Goal: Information Seeking & Learning: Learn about a topic

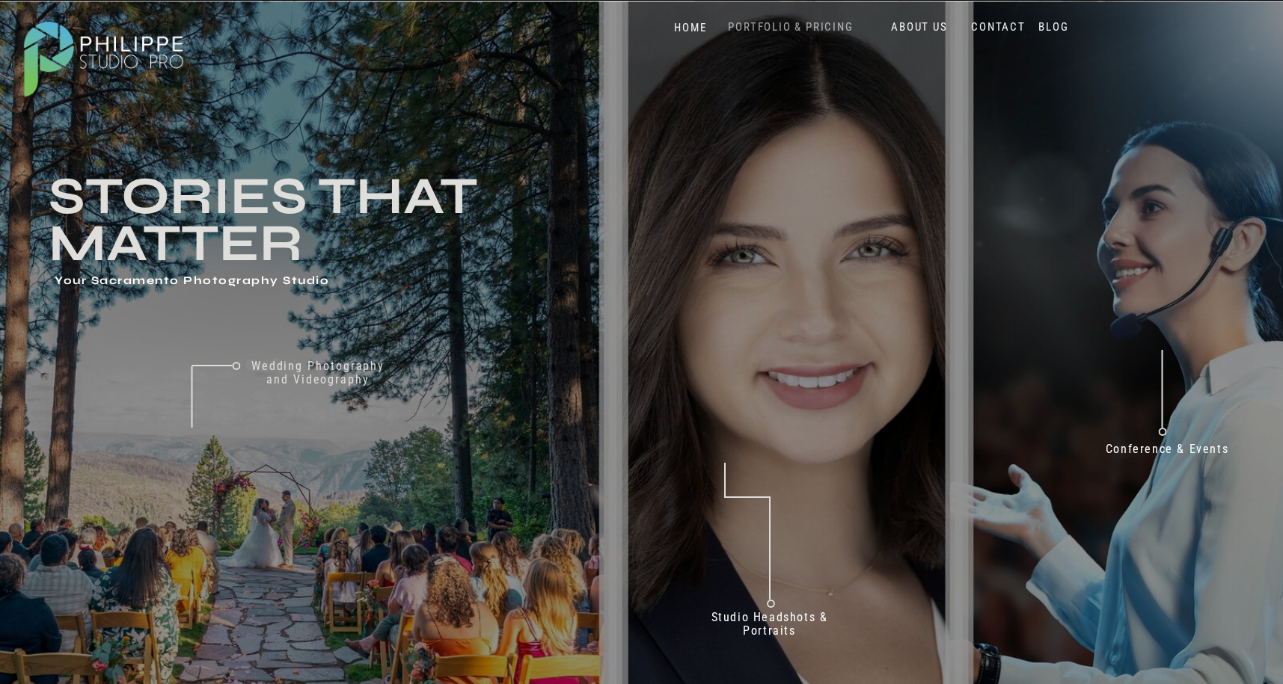
click at [817, 25] on nav "PORTFOLIO & PRICING" at bounding box center [790, 27] width 137 height 14
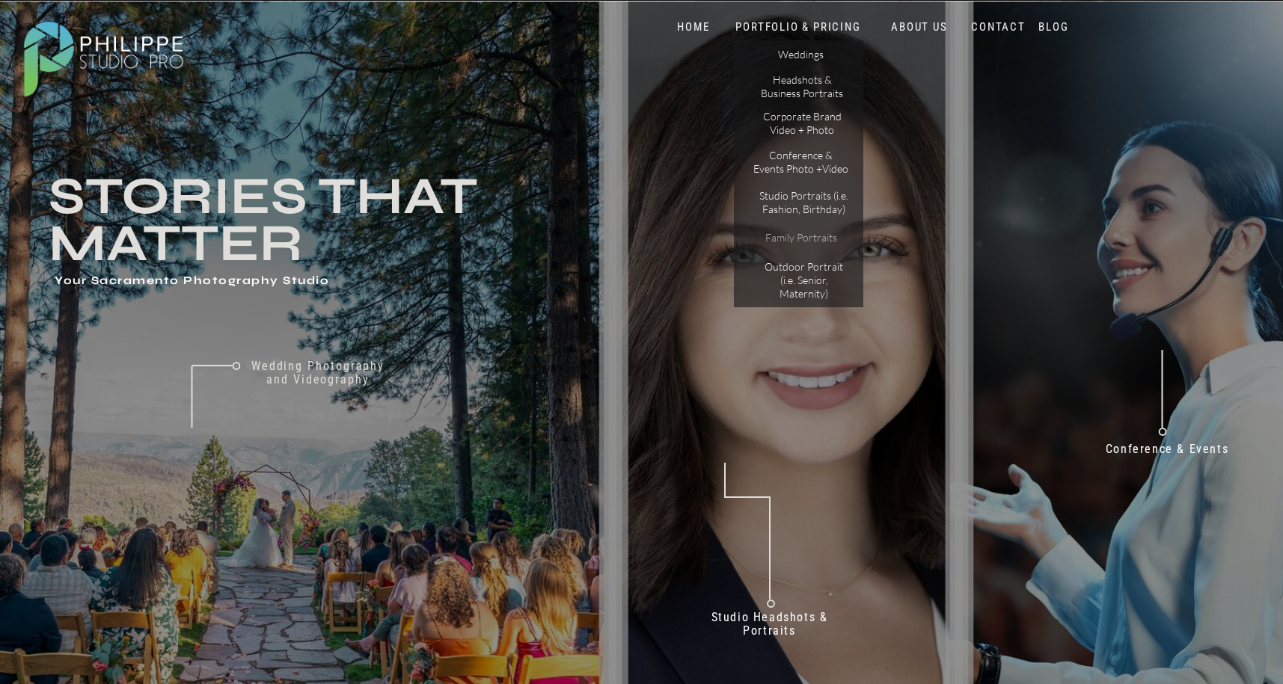
click at [808, 235] on p "Family Portraits" at bounding box center [801, 240] width 94 height 18
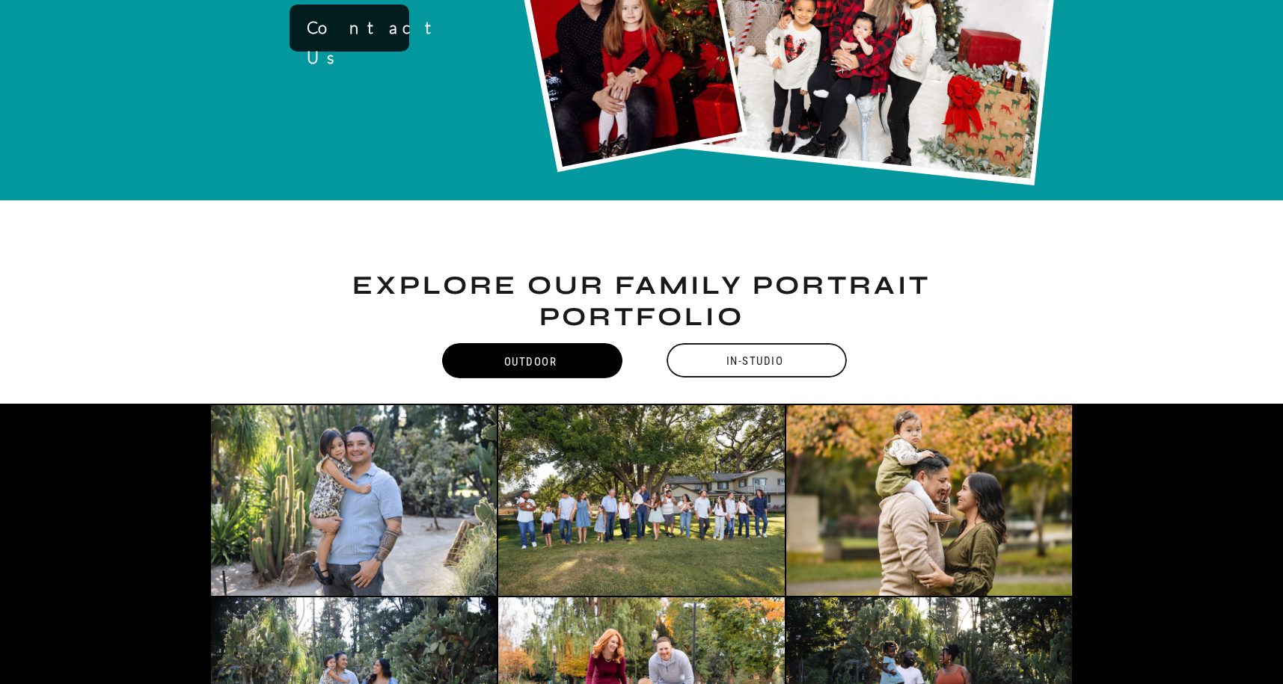
scroll to position [1167, 0]
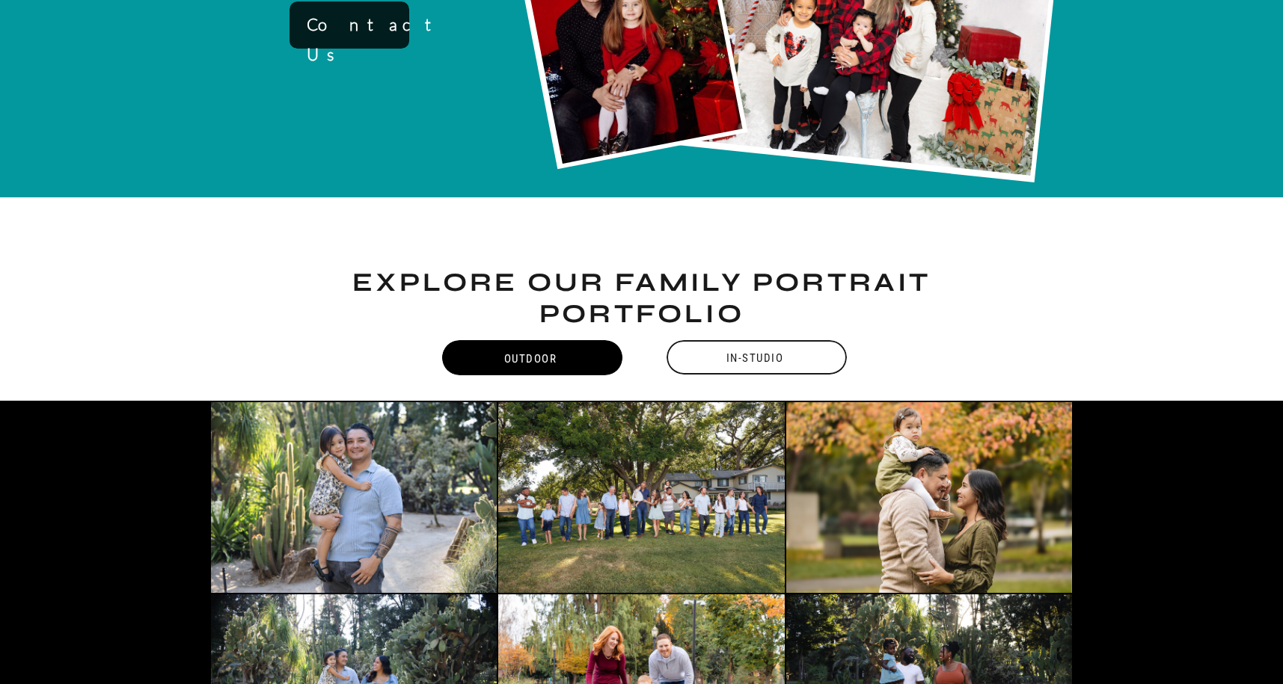
click at [774, 359] on div "In-Studio" at bounding box center [754, 358] width 183 height 34
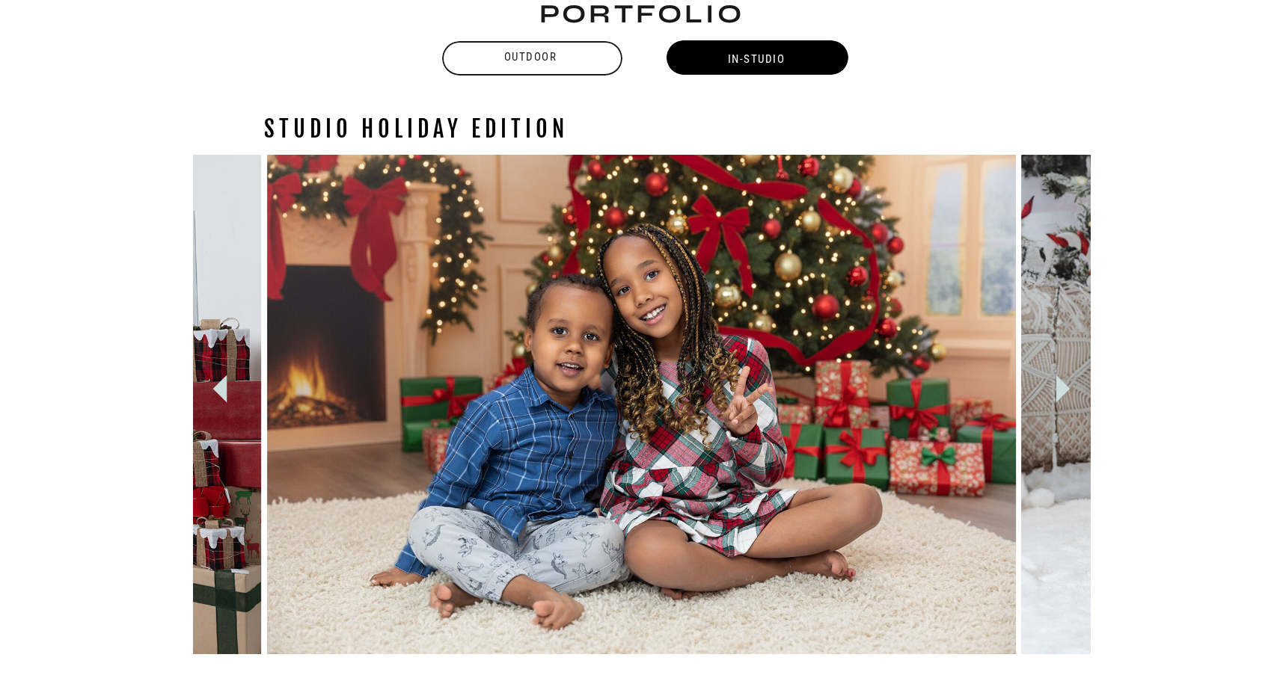
scroll to position [1486, 0]
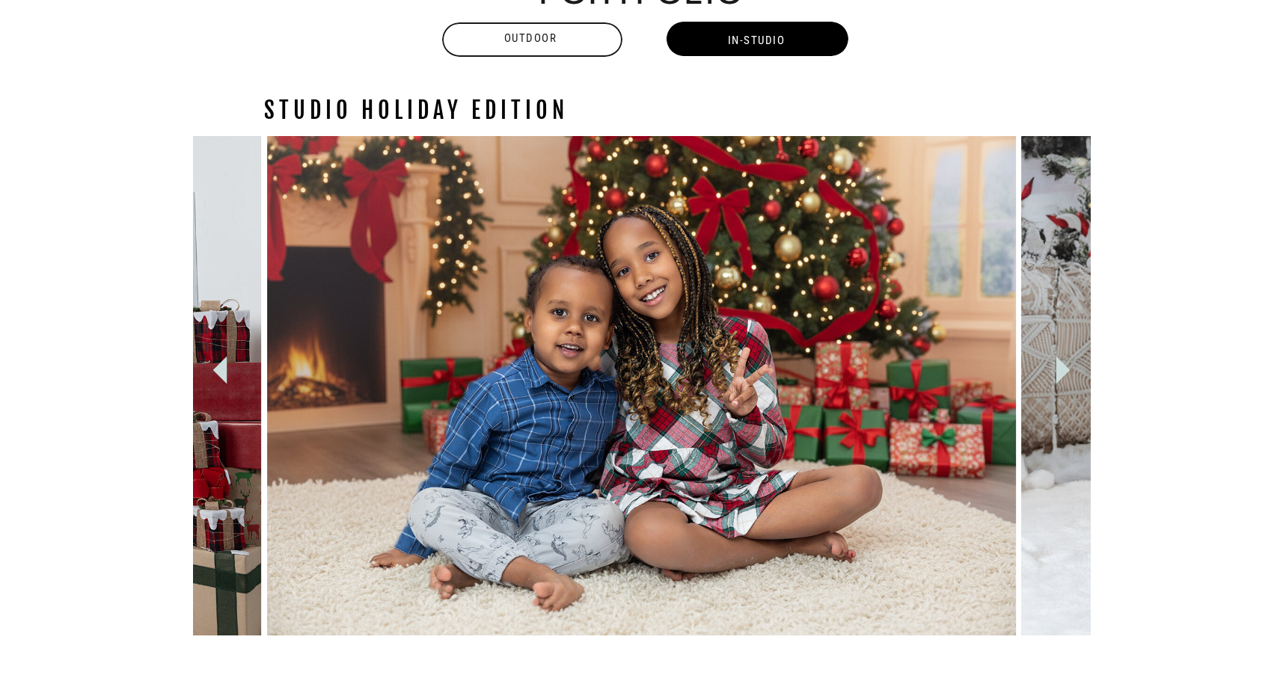
click at [1059, 367] on icon at bounding box center [1062, 371] width 14 height 28
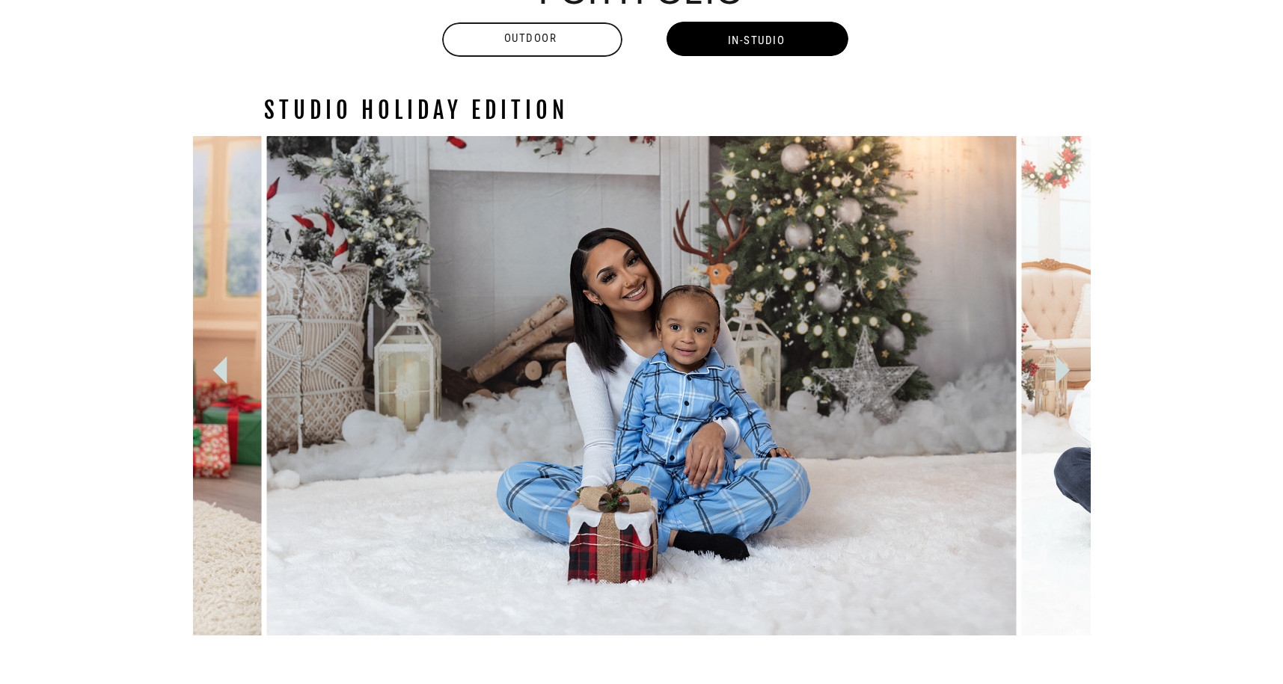
click at [1059, 367] on icon at bounding box center [1062, 371] width 14 height 28
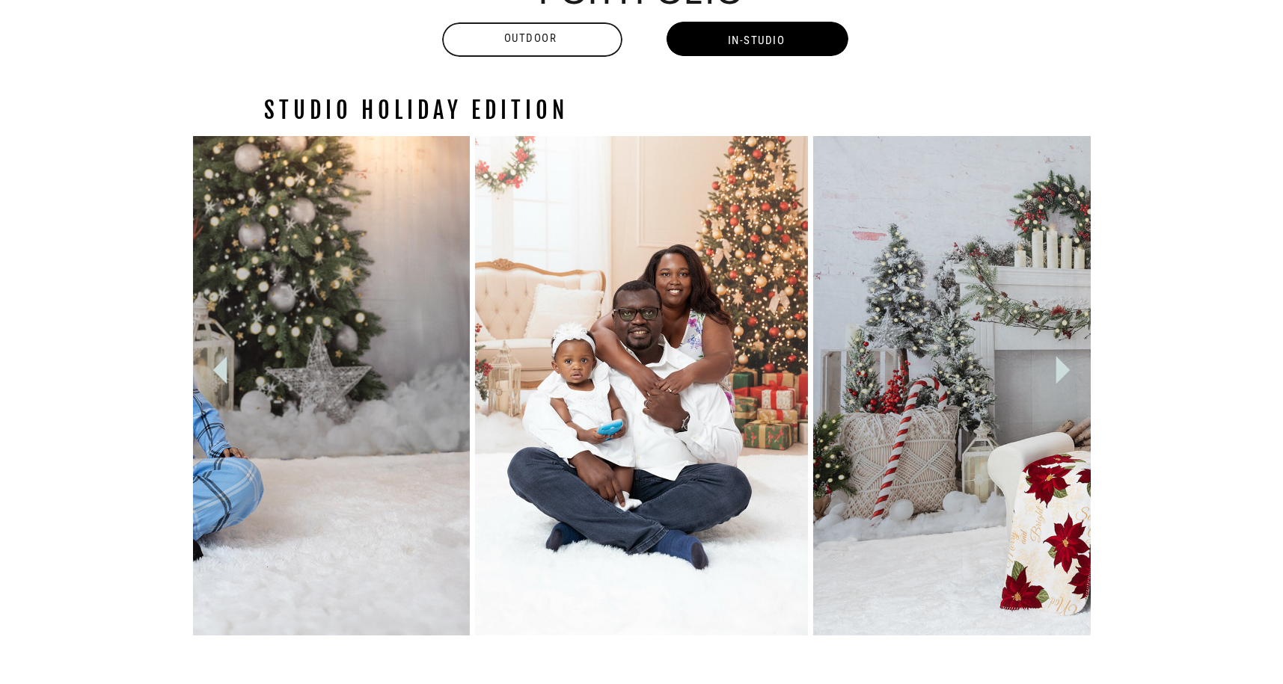
click at [1059, 368] on icon at bounding box center [1062, 371] width 14 height 28
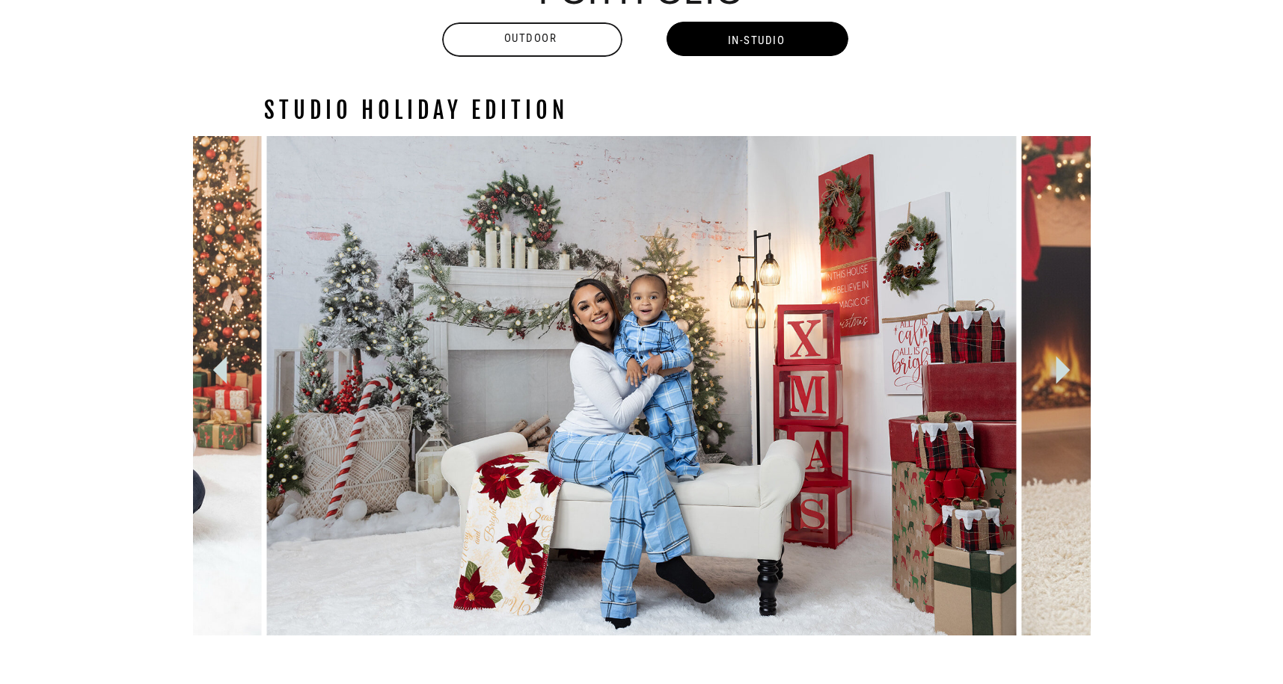
click at [1059, 368] on icon at bounding box center [1062, 371] width 14 height 28
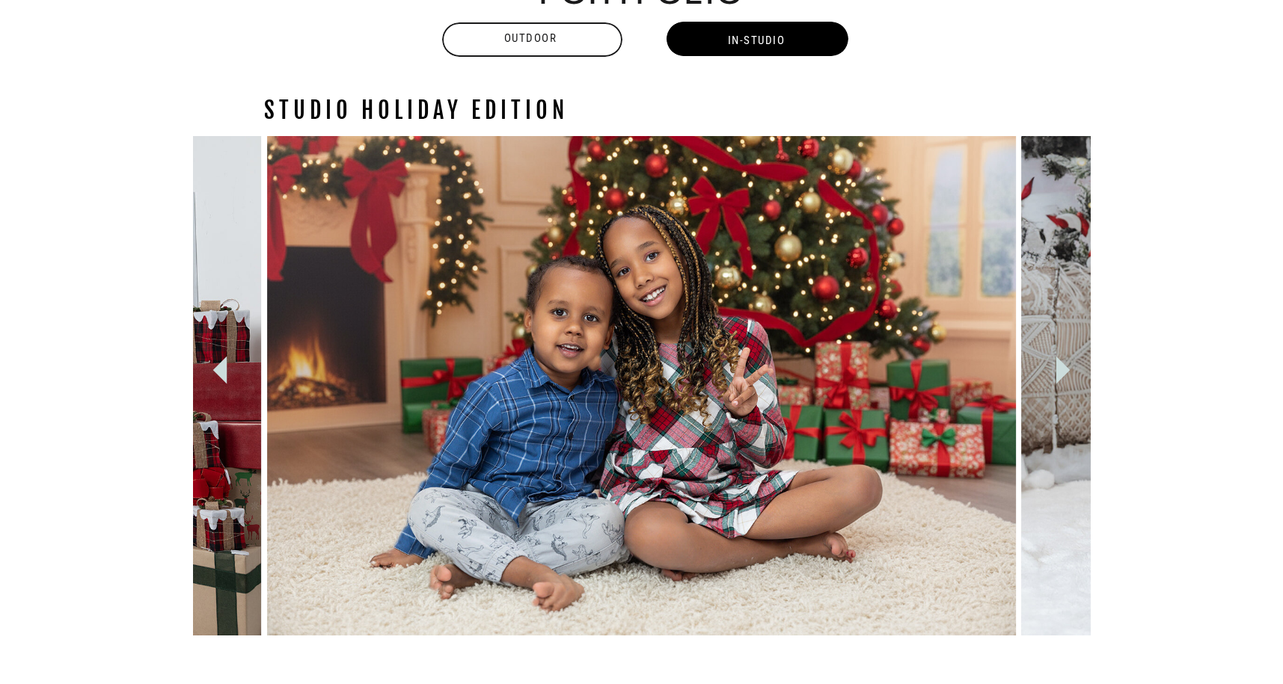
click at [1065, 368] on icon at bounding box center [1062, 371] width 14 height 28
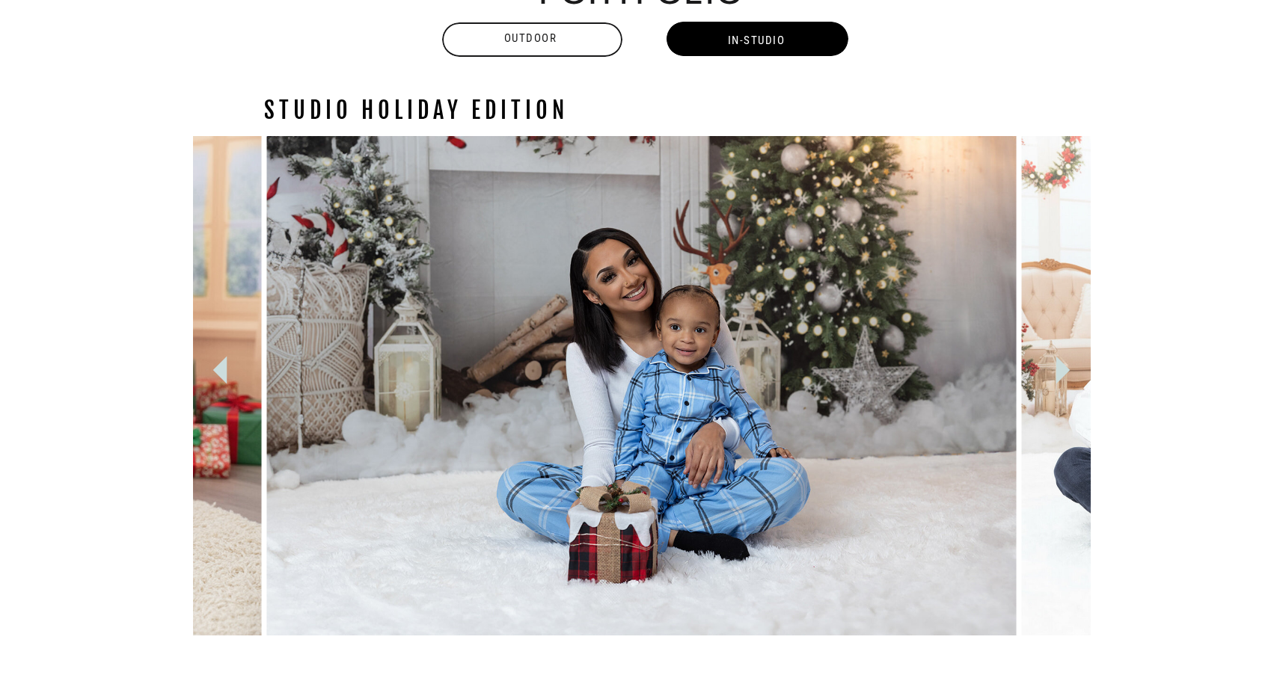
click at [1065, 369] on icon at bounding box center [1062, 371] width 14 height 28
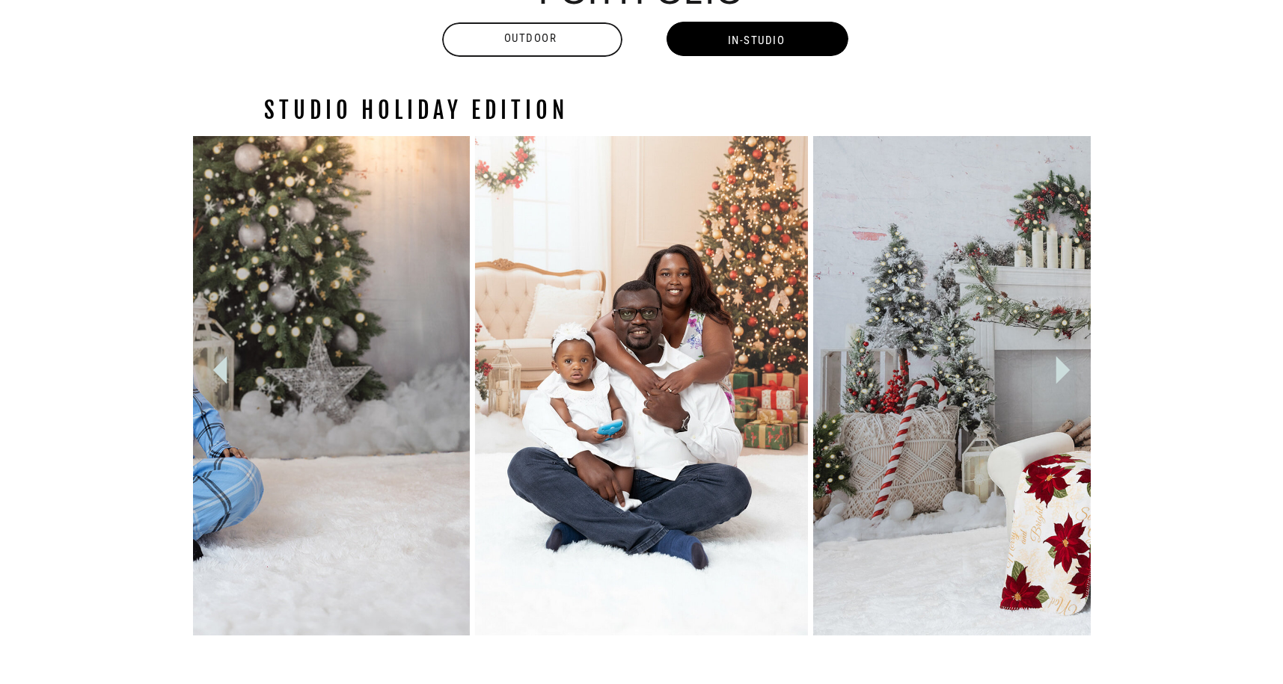
click at [1065, 369] on icon at bounding box center [1062, 371] width 14 height 28
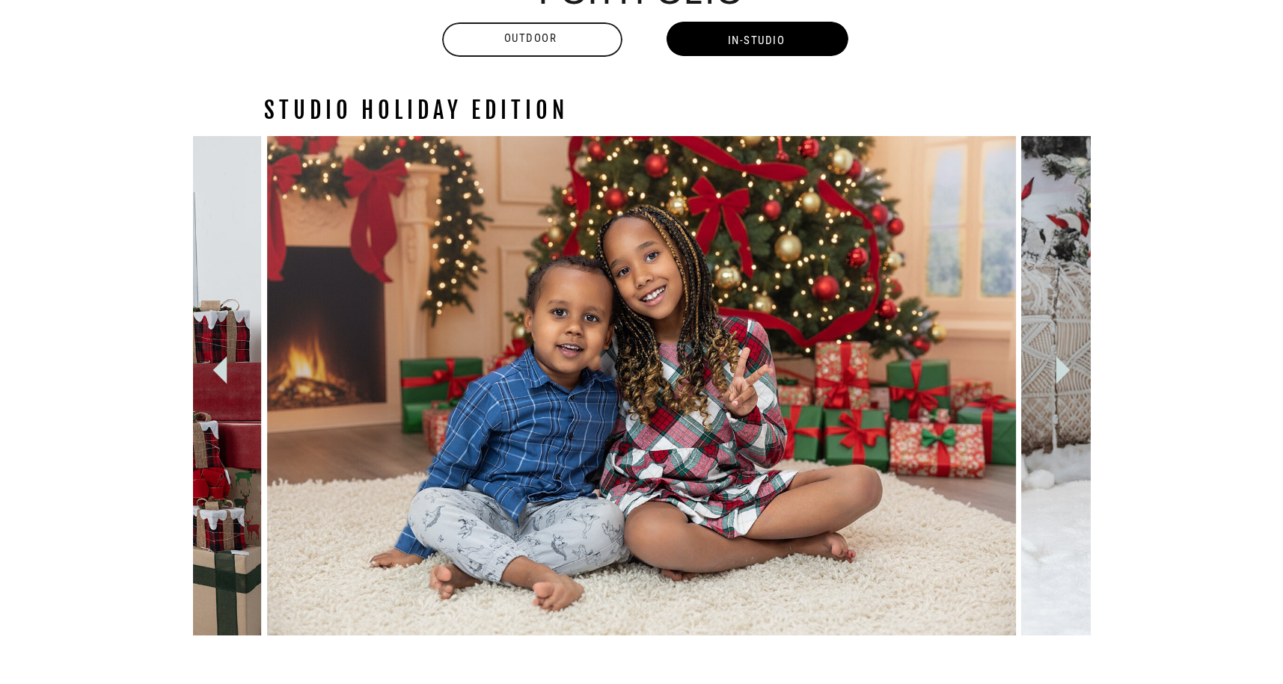
click at [1058, 366] on icon at bounding box center [1062, 371] width 14 height 28
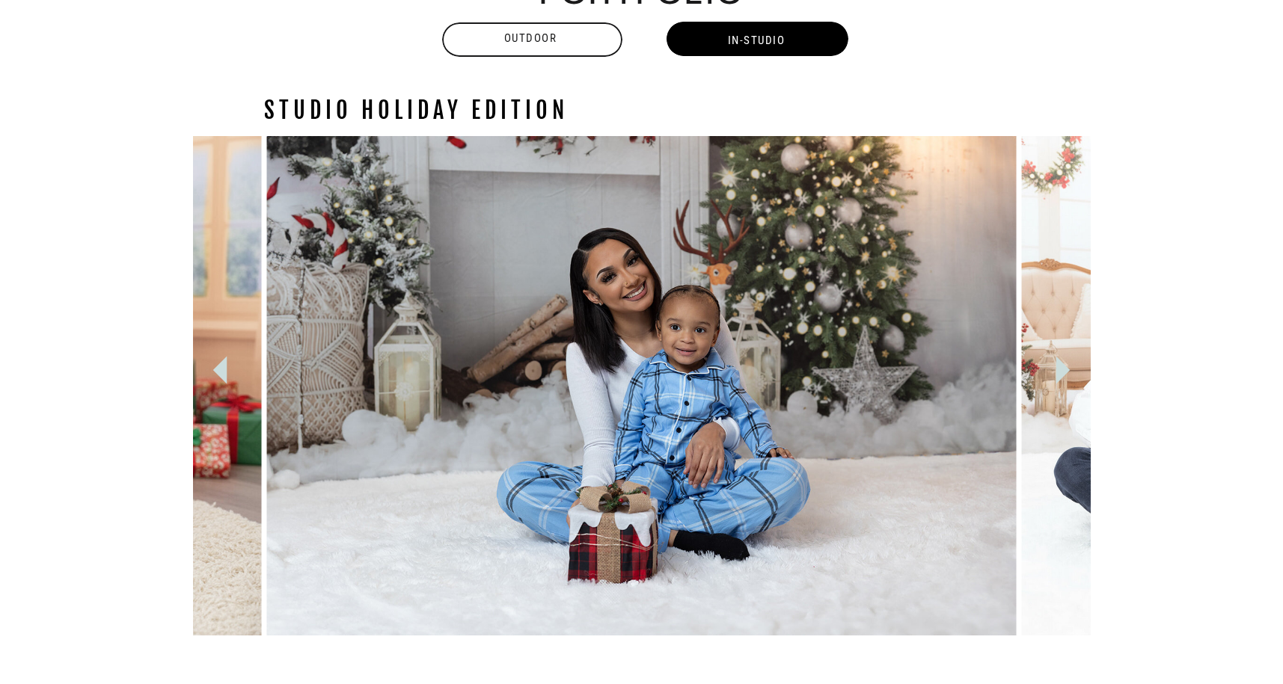
click at [1058, 366] on icon at bounding box center [1062, 371] width 14 height 28
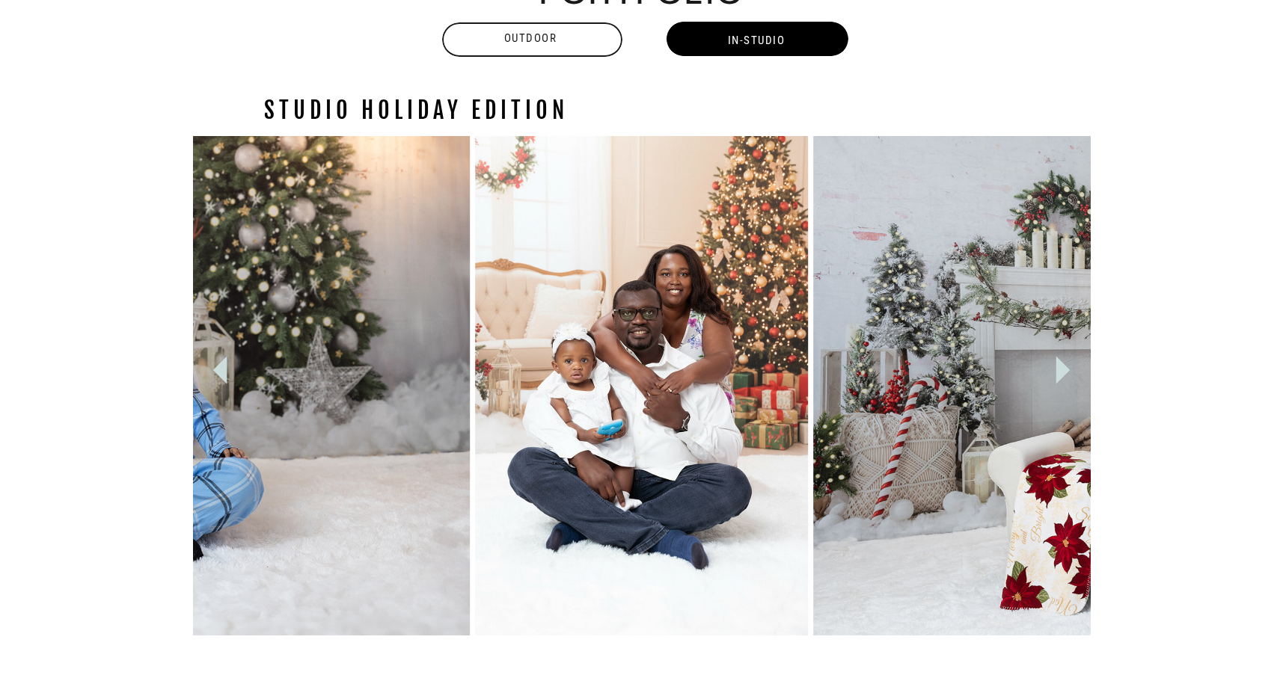
click at [1058, 366] on icon at bounding box center [1062, 371] width 14 height 28
